Goal: Use online tool/utility

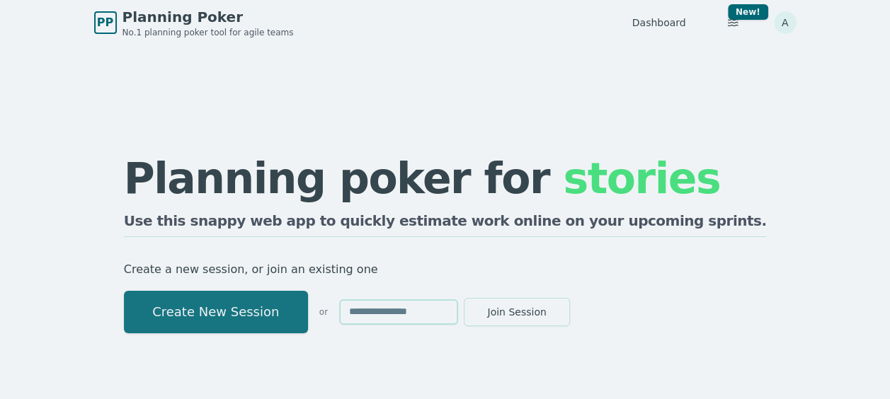
click at [300, 315] on button "Create New Session" at bounding box center [216, 312] width 184 height 42
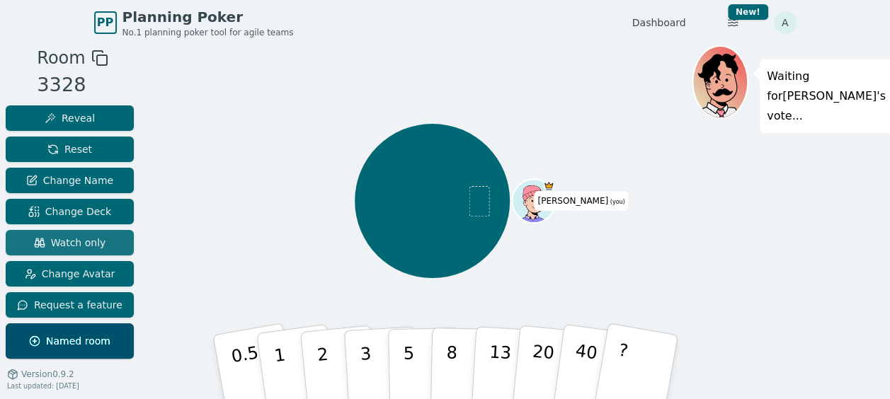
click at [72, 242] on span "Watch only" at bounding box center [70, 243] width 72 height 14
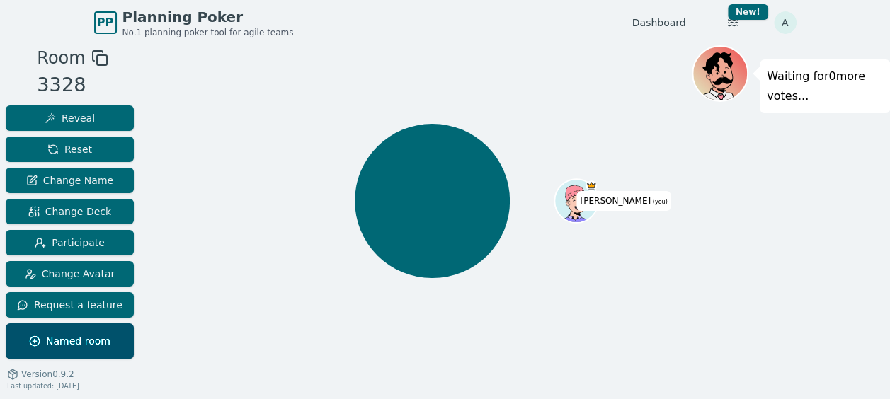
click at [93, 57] on icon at bounding box center [99, 58] width 17 height 17
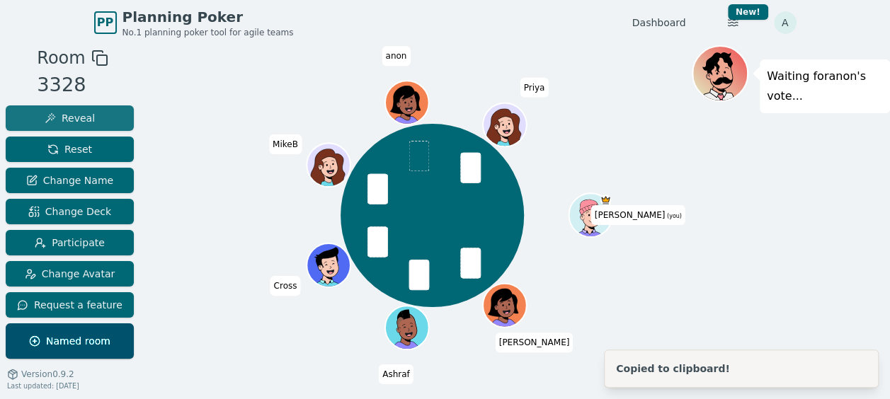
click at [68, 119] on span "Reveal" at bounding box center [70, 118] width 50 height 14
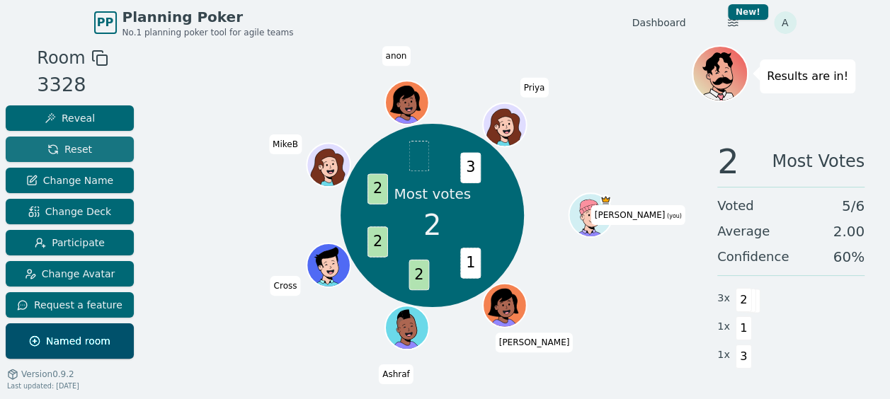
click at [71, 157] on button "Reset" at bounding box center [70, 149] width 128 height 25
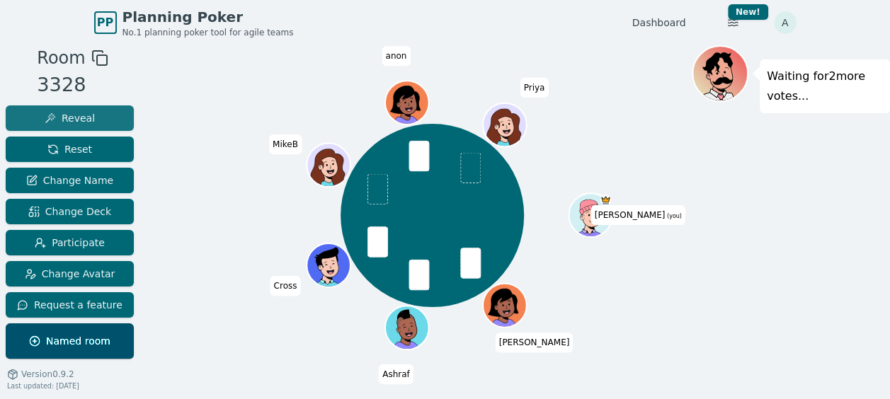
click at [108, 123] on button "Reveal" at bounding box center [70, 117] width 128 height 25
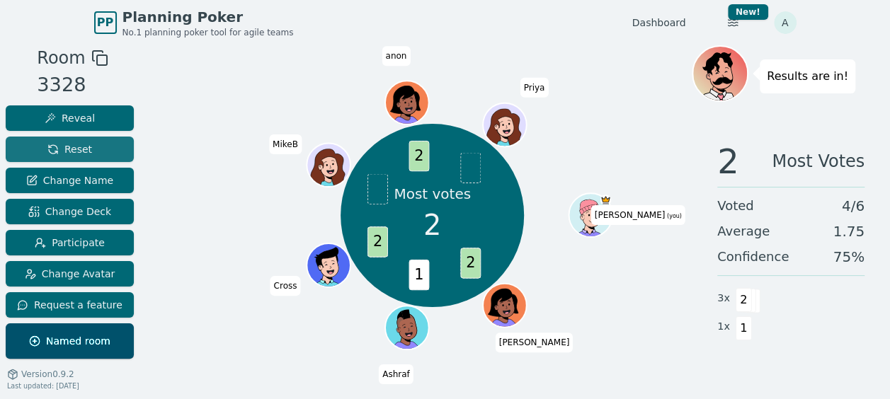
click at [57, 149] on span "Reset" at bounding box center [69, 149] width 45 height 14
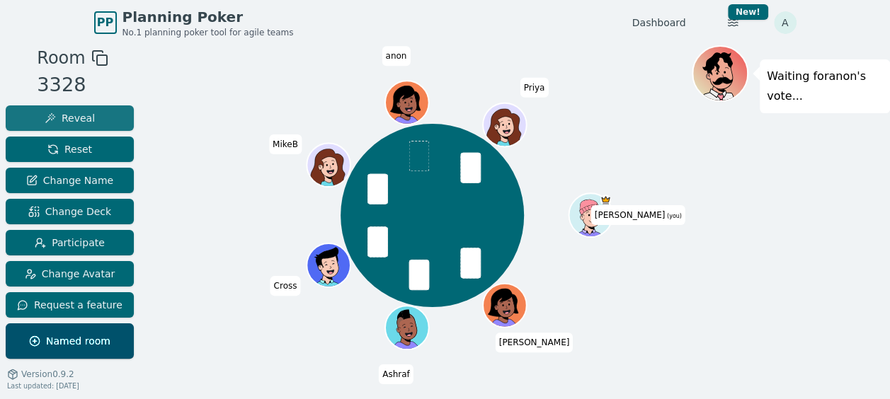
click at [86, 119] on span "Reveal" at bounding box center [70, 118] width 50 height 14
